Goal: Obtain resource: Obtain resource

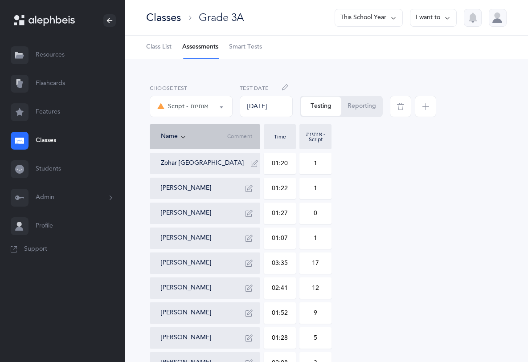
select select "36"
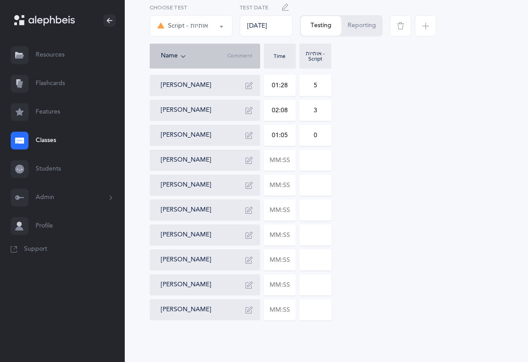
scroll to position [254, 0]
click at [284, 160] on input "text" at bounding box center [279, 159] width 31 height 20
type input "01:23"
click at [320, 163] on input "0" at bounding box center [315, 159] width 31 height 20
type input "03"
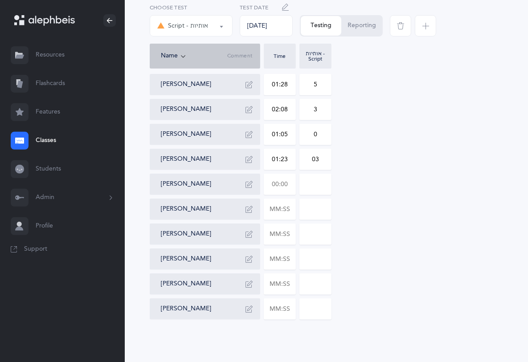
click at [294, 180] on input "text" at bounding box center [279, 184] width 31 height 20
type input "03:41"
click at [325, 179] on input "0" at bounding box center [315, 184] width 31 height 20
type input "08"
click at [290, 204] on input "text" at bounding box center [279, 209] width 31 height 20
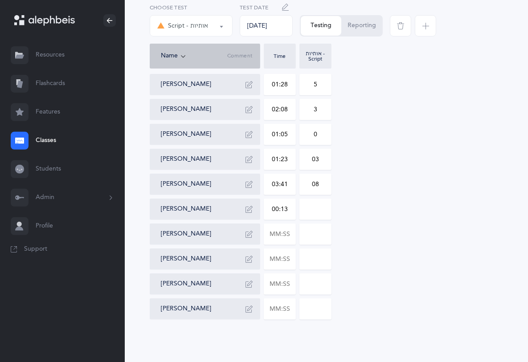
type input "01:33"
click at [318, 214] on input "0" at bounding box center [315, 209] width 31 height 20
type input "01"
click at [288, 233] on input "text" at bounding box center [279, 234] width 31 height 20
click at [287, 261] on input "text" at bounding box center [279, 259] width 31 height 20
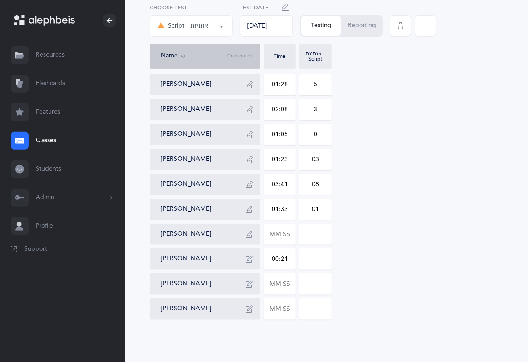
type input "02:19"
click at [324, 259] on input "0" at bounding box center [315, 259] width 31 height 20
type input "010"
click at [287, 285] on input "text" at bounding box center [279, 284] width 31 height 20
type input "02:16"
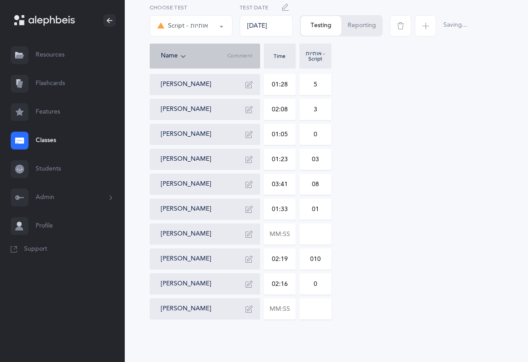
click at [320, 279] on input "0" at bounding box center [315, 284] width 31 height 20
type input "03"
click at [286, 305] on input "text" at bounding box center [279, 309] width 31 height 20
type input "03:18"
click at [320, 309] on input "0" at bounding box center [315, 309] width 31 height 20
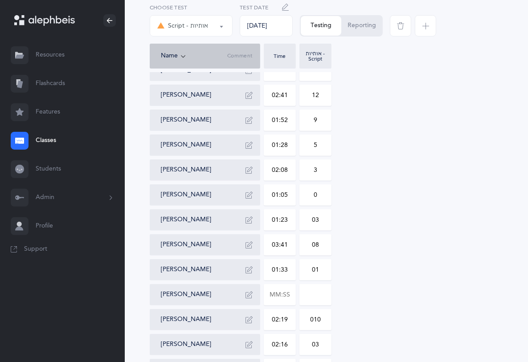
scroll to position [174, 0]
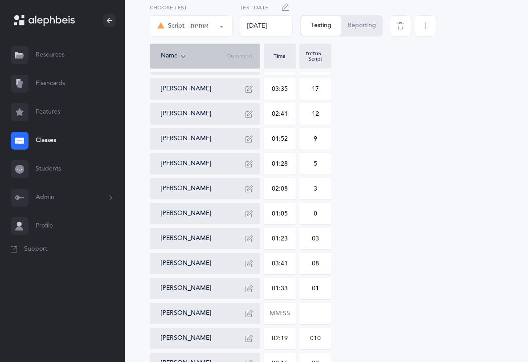
type input "07"
click at [361, 27] on button "Reporting" at bounding box center [361, 26] width 41 height 20
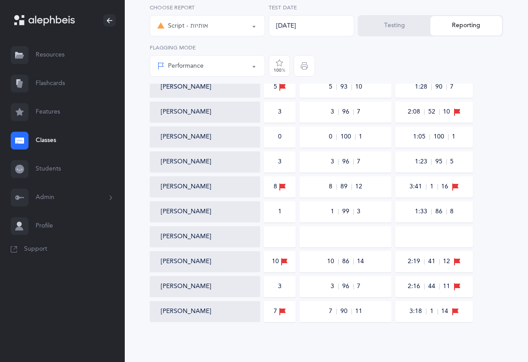
scroll to position [333, 0]
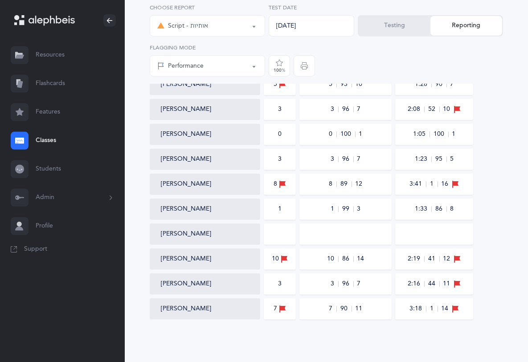
click at [180, 258] on button "[PERSON_NAME]" at bounding box center [186, 259] width 50 height 9
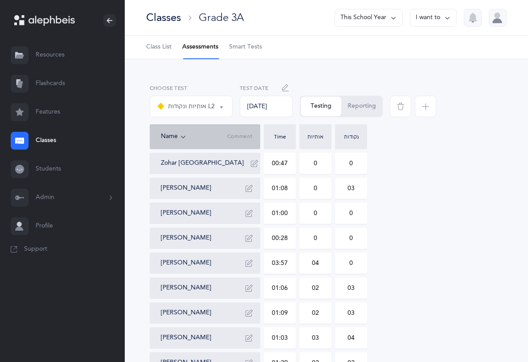
select select "9"
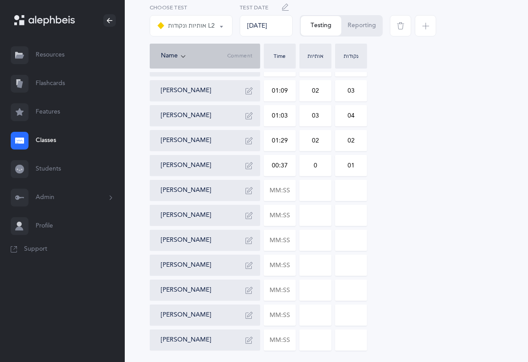
click at [288, 193] on input "text" at bounding box center [279, 190] width 31 height 20
type input "01:56"
type input "0"
click at [317, 196] on input "0" at bounding box center [315, 190] width 31 height 20
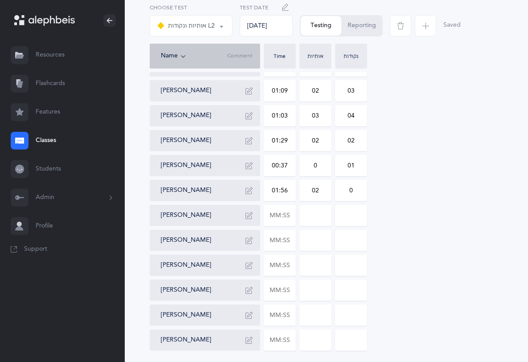
type input "02"
click at [361, 194] on input "0" at bounding box center [350, 190] width 31 height 20
type input "01"
click at [283, 219] on input "text" at bounding box center [279, 215] width 31 height 20
type input "02:28"
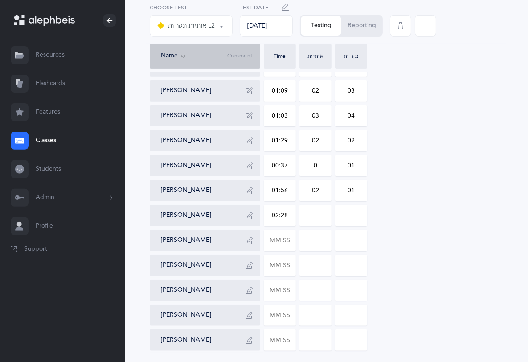
type input "0"
click at [323, 218] on input "0" at bounding box center [315, 215] width 31 height 20
type input "02"
click at [359, 217] on input "0" at bounding box center [350, 215] width 31 height 20
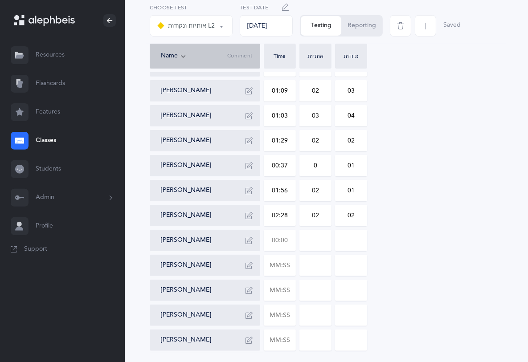
type input "02"
click at [289, 240] on input "text" at bounding box center [279, 240] width 31 height 20
type input "01:32"
type input "0"
click at [356, 244] on input "0" at bounding box center [350, 240] width 31 height 20
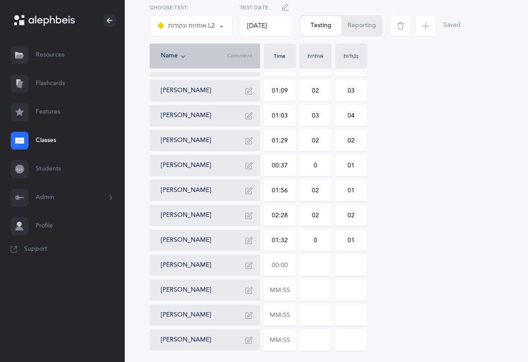
type input "01"
click at [287, 258] on input "text" at bounding box center [279, 265] width 31 height 20
click at [288, 295] on input "text" at bounding box center [279, 290] width 31 height 20
type input "01:58"
type input "0"
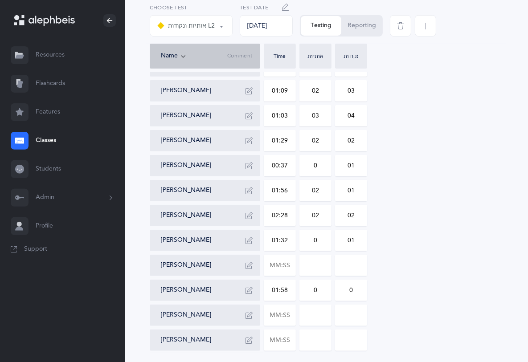
click at [319, 290] on input "0" at bounding box center [315, 290] width 31 height 20
click at [360, 286] on input "0" at bounding box center [350, 290] width 31 height 20
type input "022"
click at [319, 293] on input "0" at bounding box center [315, 290] width 31 height 20
type input "08"
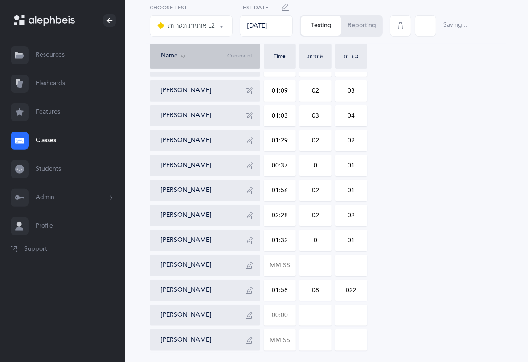
click at [286, 312] on input "text" at bounding box center [279, 315] width 31 height 20
type input "02:29"
type input "0"
click at [323, 318] on input "0" at bounding box center [315, 315] width 31 height 20
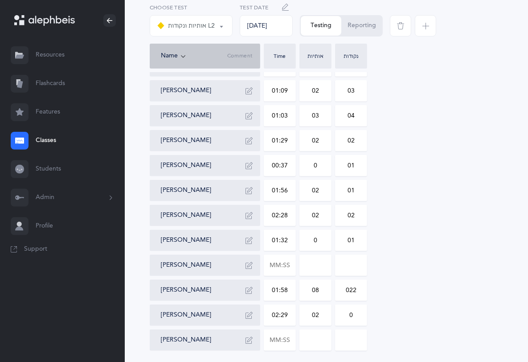
type input "02"
click at [360, 316] on input "0" at bounding box center [350, 315] width 31 height 20
type input "04"
click at [290, 339] on input "text" at bounding box center [279, 340] width 31 height 20
type input "01:53"
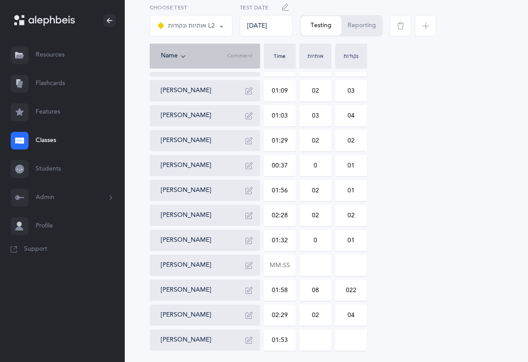
type input "0"
click at [408, 339] on div "Zohar Berlin 00:47 0 0 Roy Davidovich 01:08 0 03 Ayal Fleischmann 01:00 0 0 Emm…" at bounding box center [326, 140] width 353 height 421
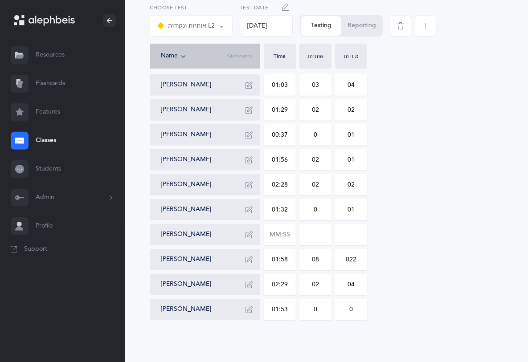
scroll to position [254, 0]
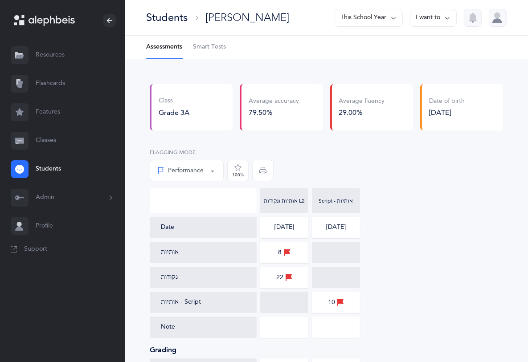
click at [382, 14] on button "This School Year" at bounding box center [369, 18] width 68 height 18
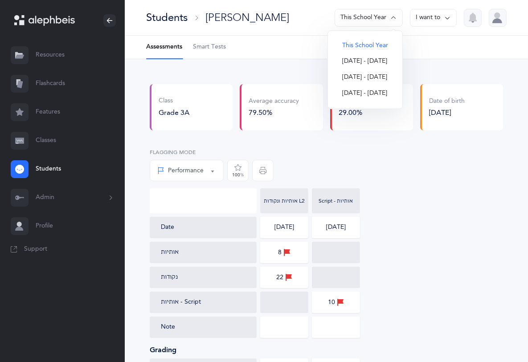
click at [371, 64] on button "2024 - 2025" at bounding box center [365, 61] width 60 height 16
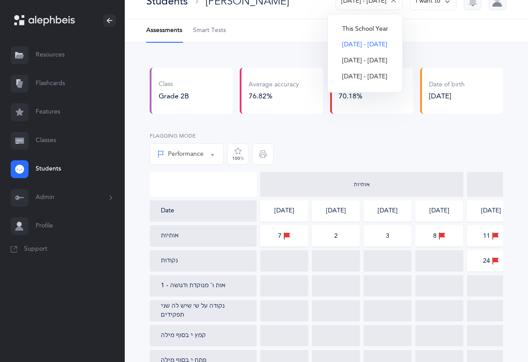
scroll to position [49, 0]
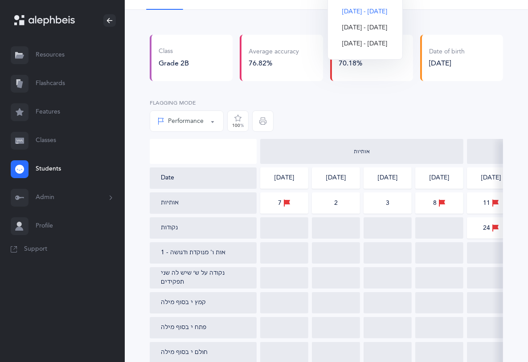
click at [54, 64] on link "Resources" at bounding box center [62, 55] width 125 height 29
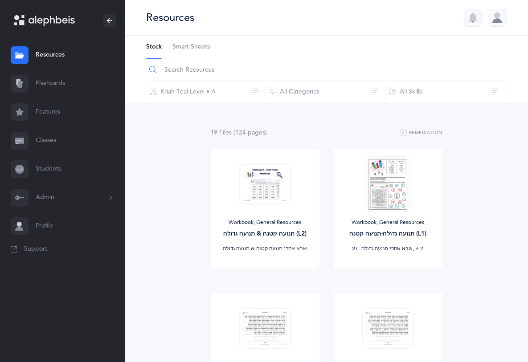
click at [221, 72] on input "text" at bounding box center [326, 69] width 360 height 21
click at [259, 92] on button "Kriah Teal Level • A" at bounding box center [206, 91] width 120 height 21
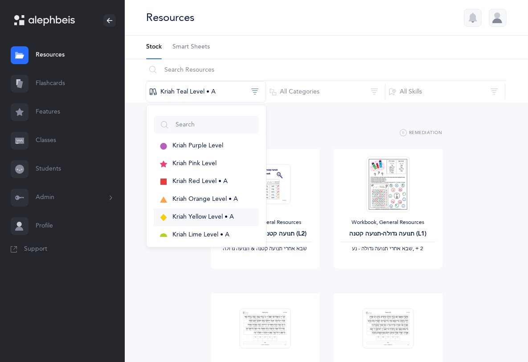
click at [214, 212] on button "Kriah Yellow Level • A" at bounding box center [206, 218] width 105 height 18
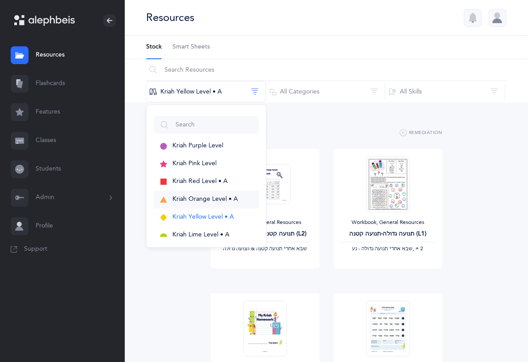
click at [220, 198] on span "Kriah Orange Level • A" at bounding box center [204, 199] width 65 height 7
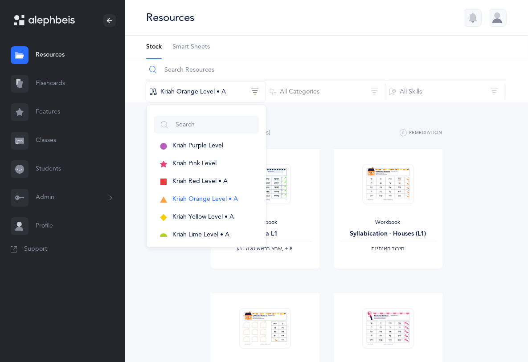
click at [211, 67] on input "text" at bounding box center [326, 69] width 360 height 21
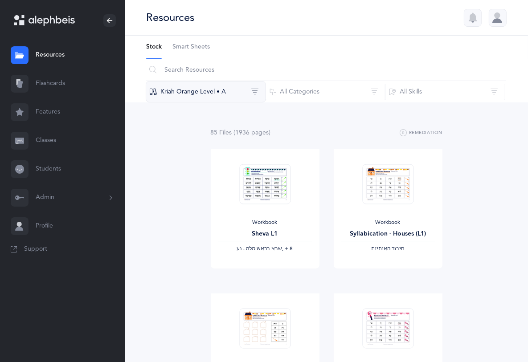
click at [179, 93] on button "Kriah Orange Level • A" at bounding box center [206, 91] width 120 height 21
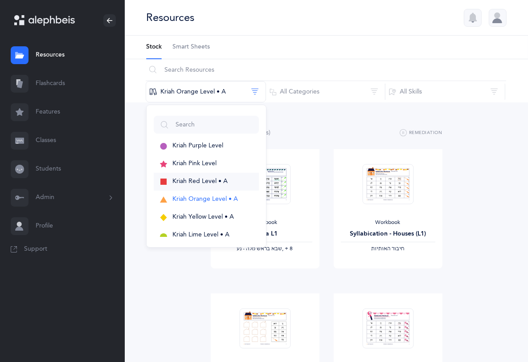
click at [181, 178] on span "Kriah Red Level • A" at bounding box center [199, 181] width 55 height 7
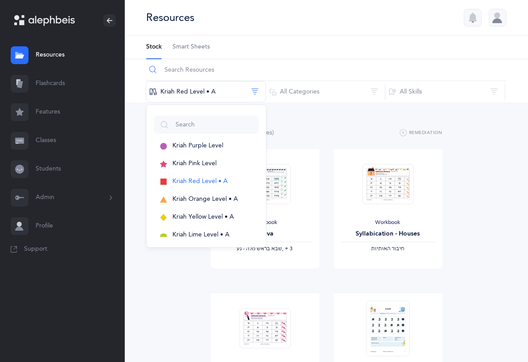
click at [201, 74] on input "text" at bounding box center [326, 69] width 360 height 21
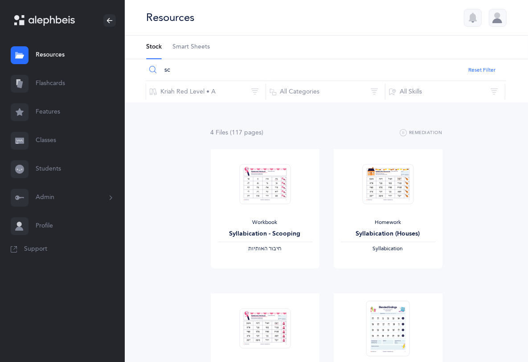
type input "s"
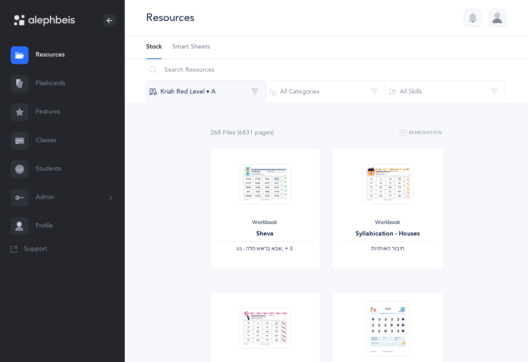
click at [206, 88] on button "Kriah Red Level • A" at bounding box center [206, 91] width 120 height 21
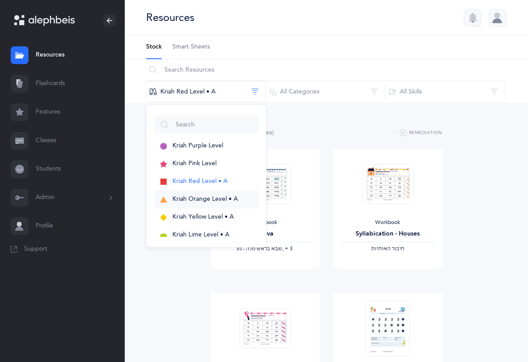
click at [229, 200] on span "Kriah Orange Level • A" at bounding box center [204, 199] width 65 height 7
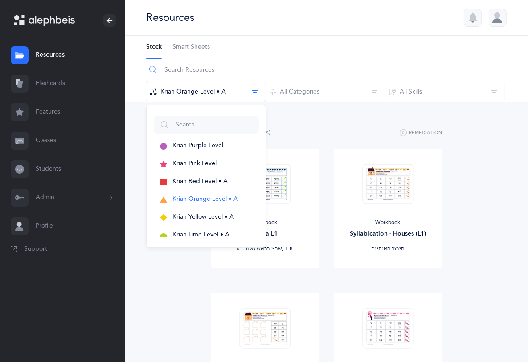
click at [198, 68] on input "text" at bounding box center [326, 69] width 360 height 21
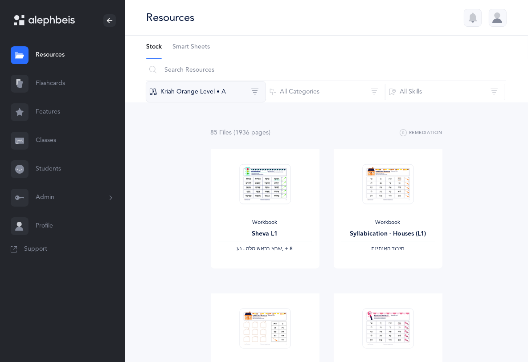
click at [221, 90] on button "Kriah Orange Level • A" at bounding box center [206, 91] width 120 height 21
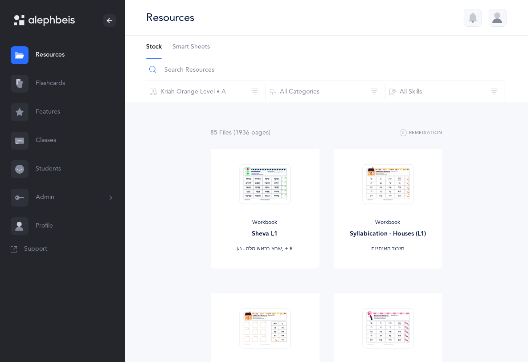
click at [192, 69] on input "text" at bounding box center [326, 69] width 360 height 21
click at [189, 94] on button "Kriah Orange Level • A" at bounding box center [206, 91] width 120 height 21
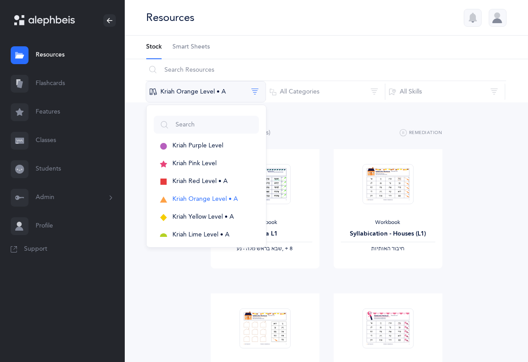
click at [189, 93] on button "Kriah Orange Level • A" at bounding box center [206, 91] width 120 height 21
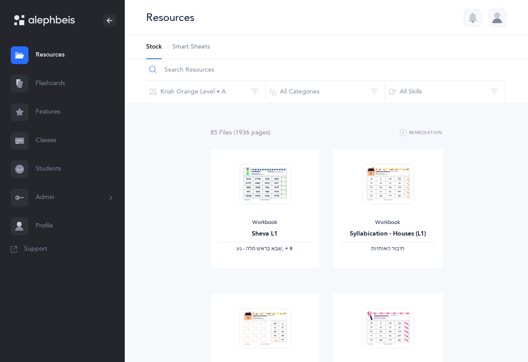
click at [216, 73] on input "text" at bounding box center [326, 69] width 360 height 21
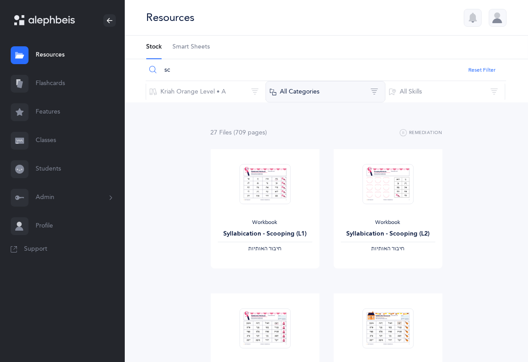
click at [310, 89] on button "All Categories" at bounding box center [326, 91] width 120 height 21
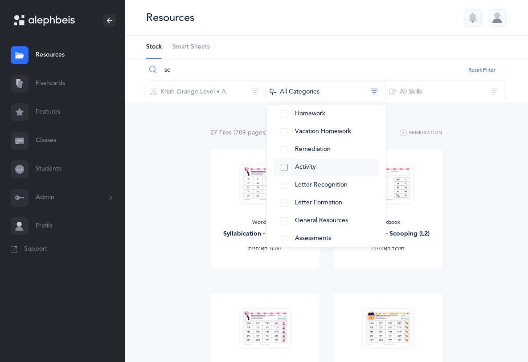
scroll to position [50, 0]
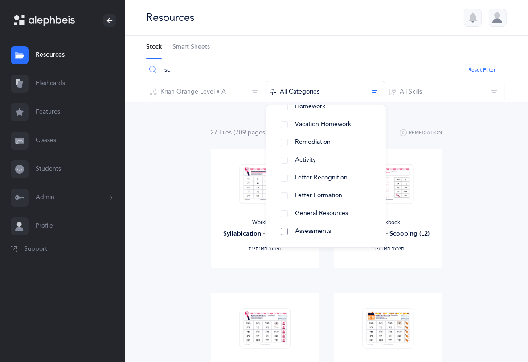
click at [290, 229] on button "Assessments" at bounding box center [326, 232] width 105 height 18
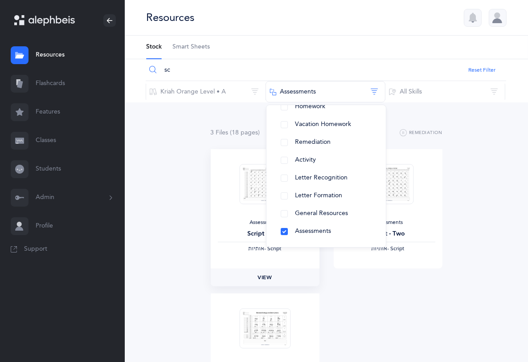
click at [263, 275] on span "View" at bounding box center [265, 278] width 14 height 8
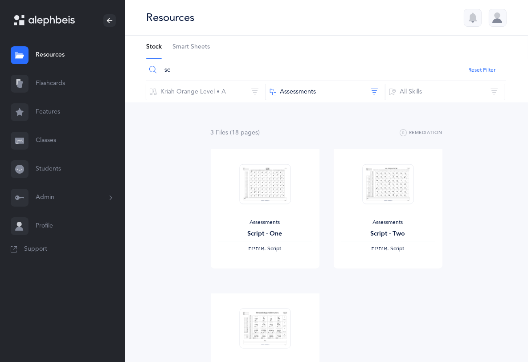
click at [196, 68] on input "sc" at bounding box center [326, 69] width 360 height 21
type input "s"
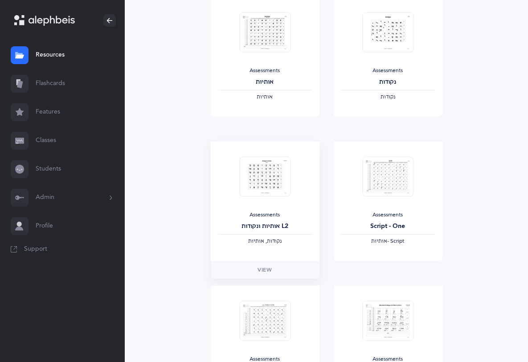
scroll to position [153, 0]
click at [248, 265] on link "View" at bounding box center [265, 269] width 109 height 18
